Goal: Navigation & Orientation: Find specific page/section

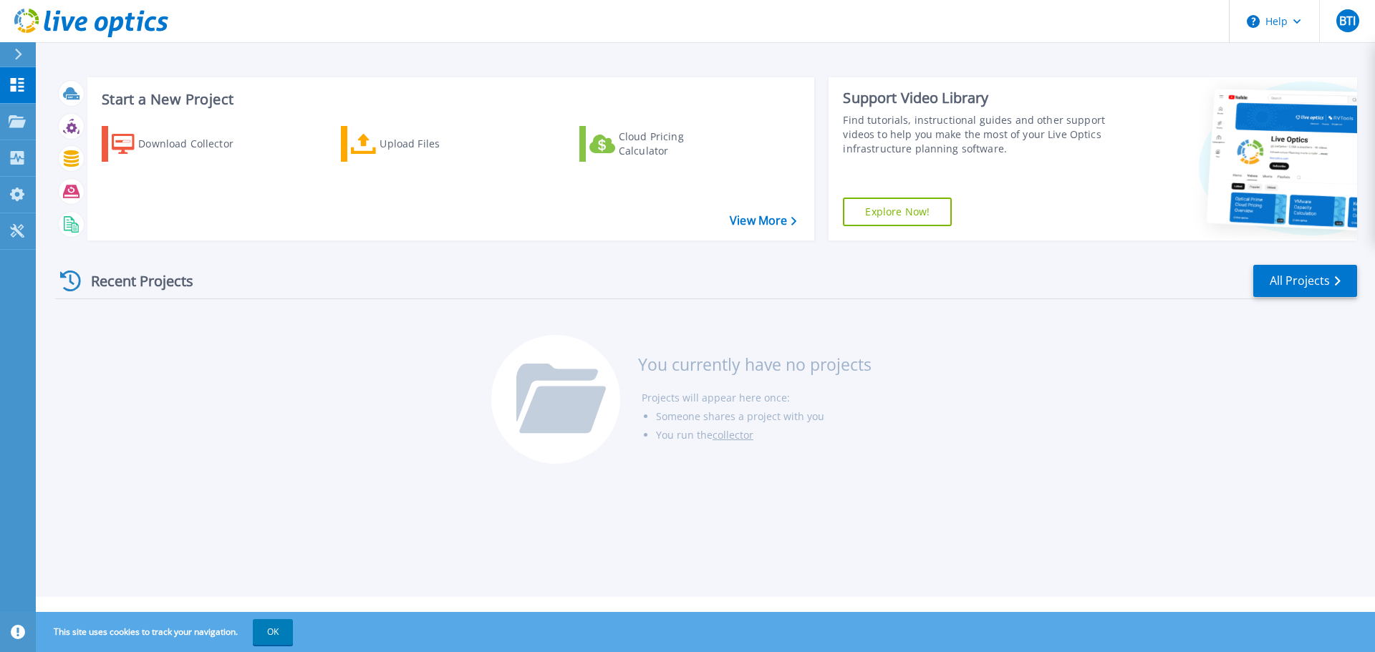
click at [1098, 262] on div "Recent Projects All Projects You currently have no projects Projects will appea…" at bounding box center [706, 365] width 1302 height 226
